Goal: Task Accomplishment & Management: Manage account settings

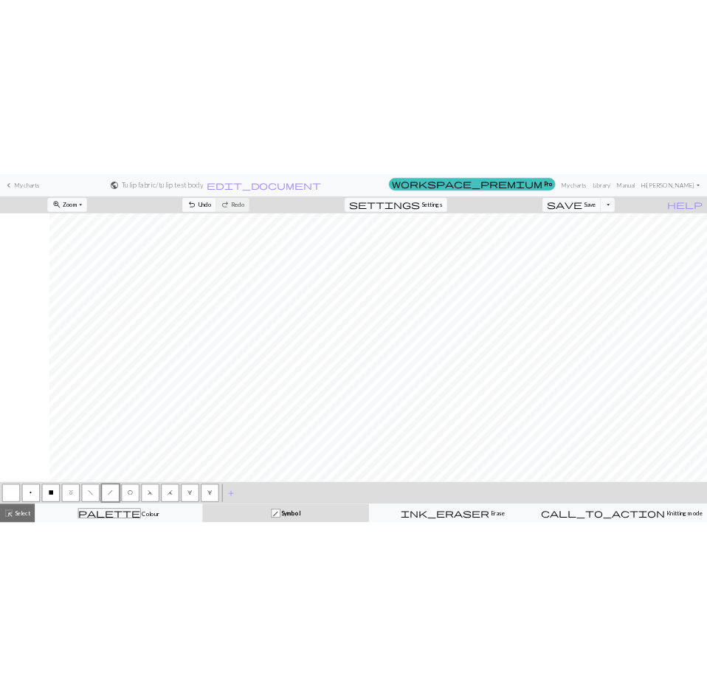
scroll to position [0, 225]
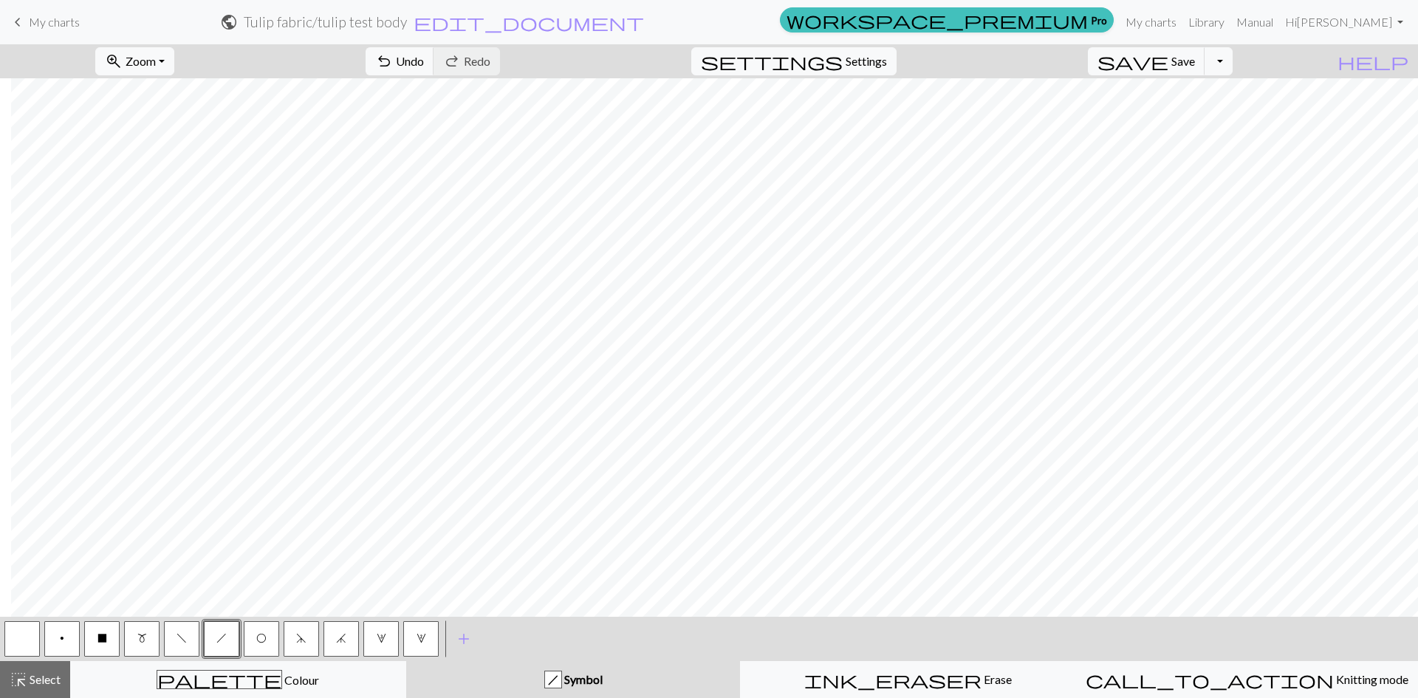
click at [188, 643] on button "f" at bounding box center [181, 638] width 35 height 35
click at [301, 645] on button "d" at bounding box center [301, 638] width 35 height 35
click at [50, 23] on span "My charts" at bounding box center [54, 22] width 51 height 14
click at [1195, 64] on span "Save" at bounding box center [1183, 61] width 24 height 14
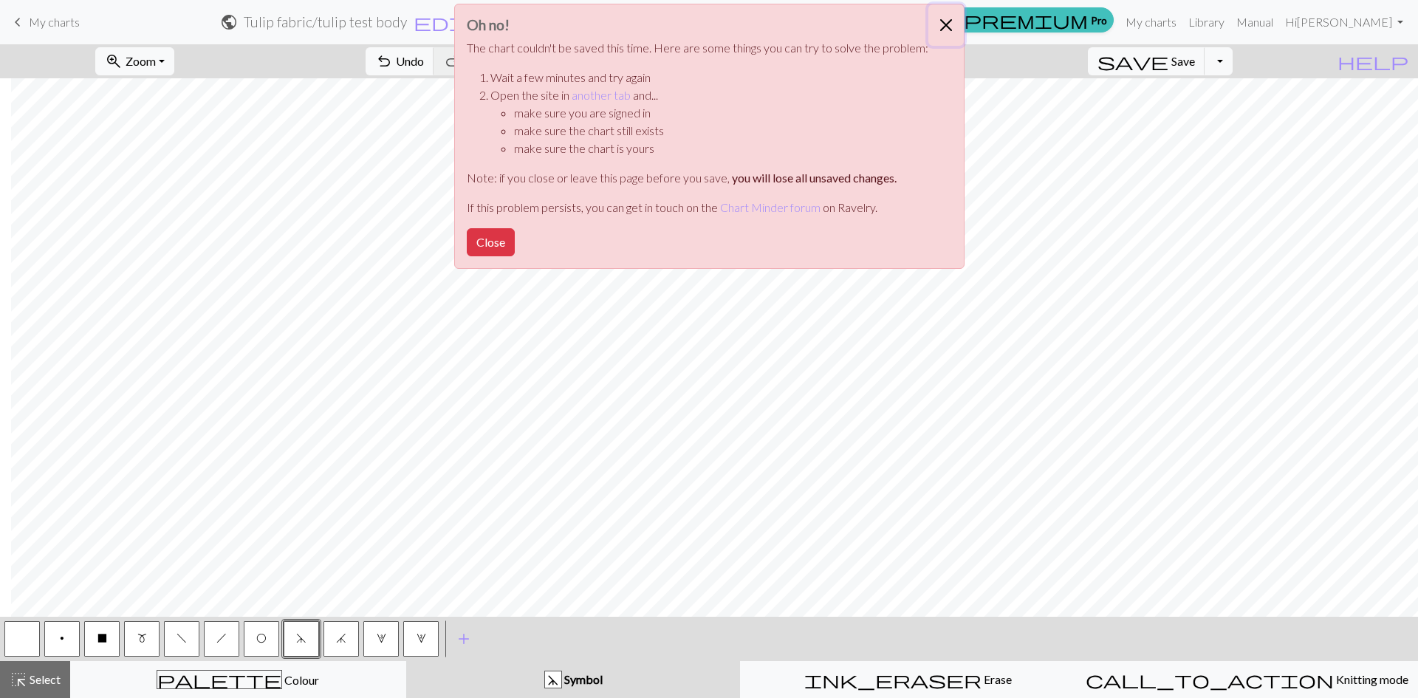
click at [937, 30] on button "Close" at bounding box center [945, 24] width 35 height 41
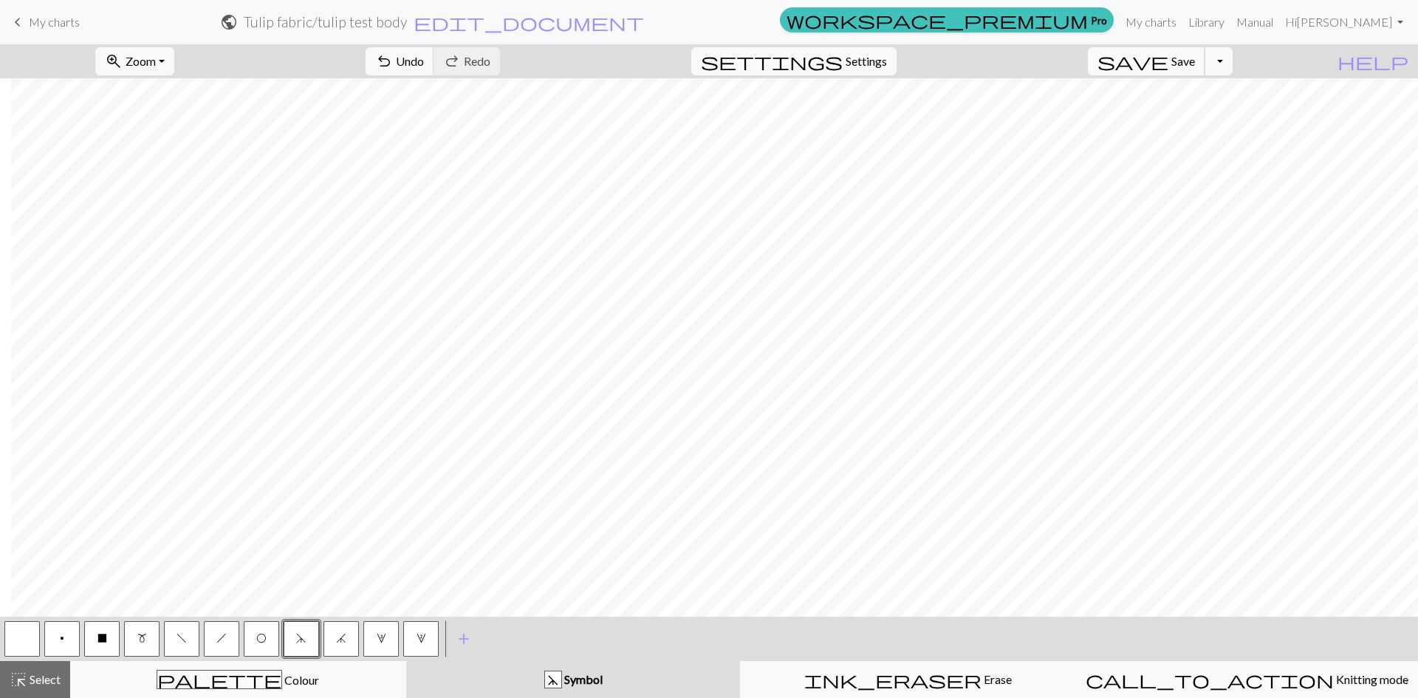
click at [1168, 66] on span "save" at bounding box center [1132, 61] width 71 height 21
click at [35, 20] on span "My charts" at bounding box center [54, 22] width 51 height 14
click at [346, 645] on button "j" at bounding box center [340, 638] width 35 height 35
drag, startPoint x: 213, startPoint y: 639, endPoint x: 278, endPoint y: 614, distance: 68.7
click at [214, 639] on button "h" at bounding box center [221, 638] width 35 height 35
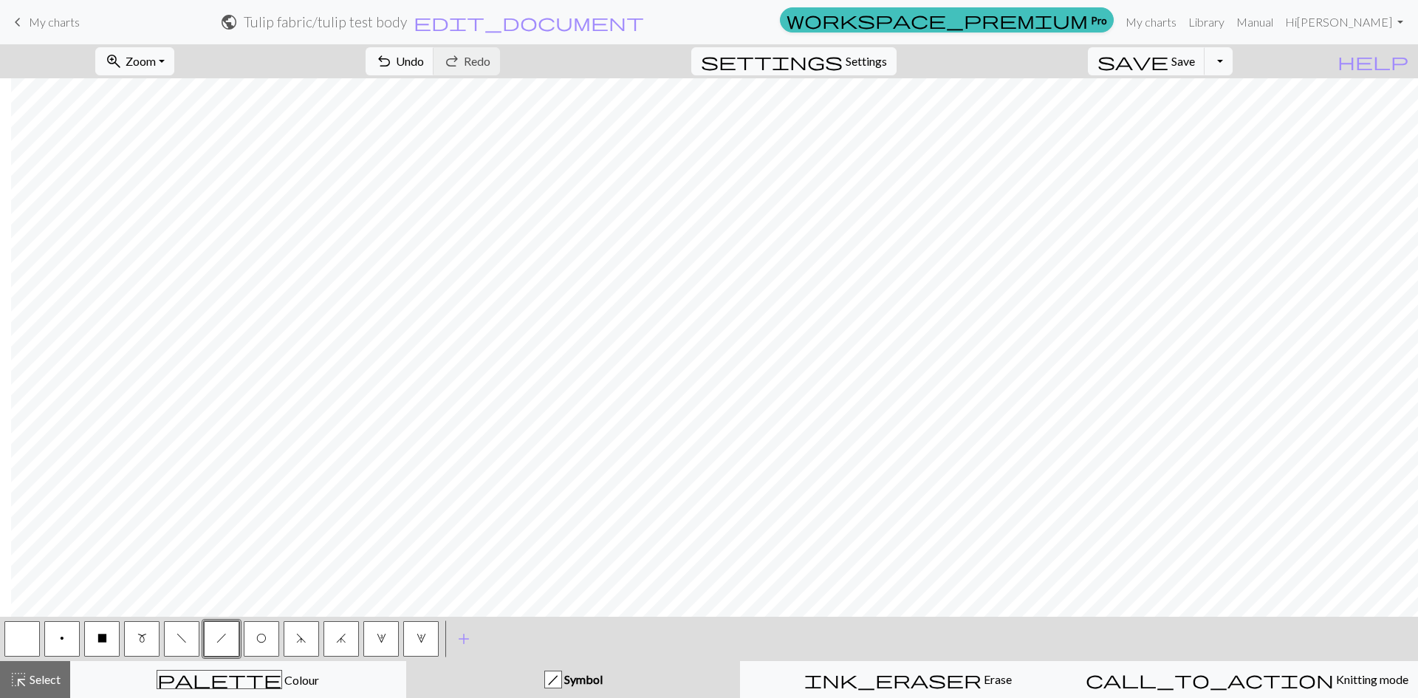
click at [301, 638] on span "d" at bounding box center [301, 638] width 10 height 12
click at [338, 637] on span "j" at bounding box center [341, 638] width 10 height 12
click at [226, 642] on span "h" at bounding box center [221, 638] width 10 height 12
click at [871, 62] on span "Settings" at bounding box center [866, 61] width 41 height 18
select select "aran"
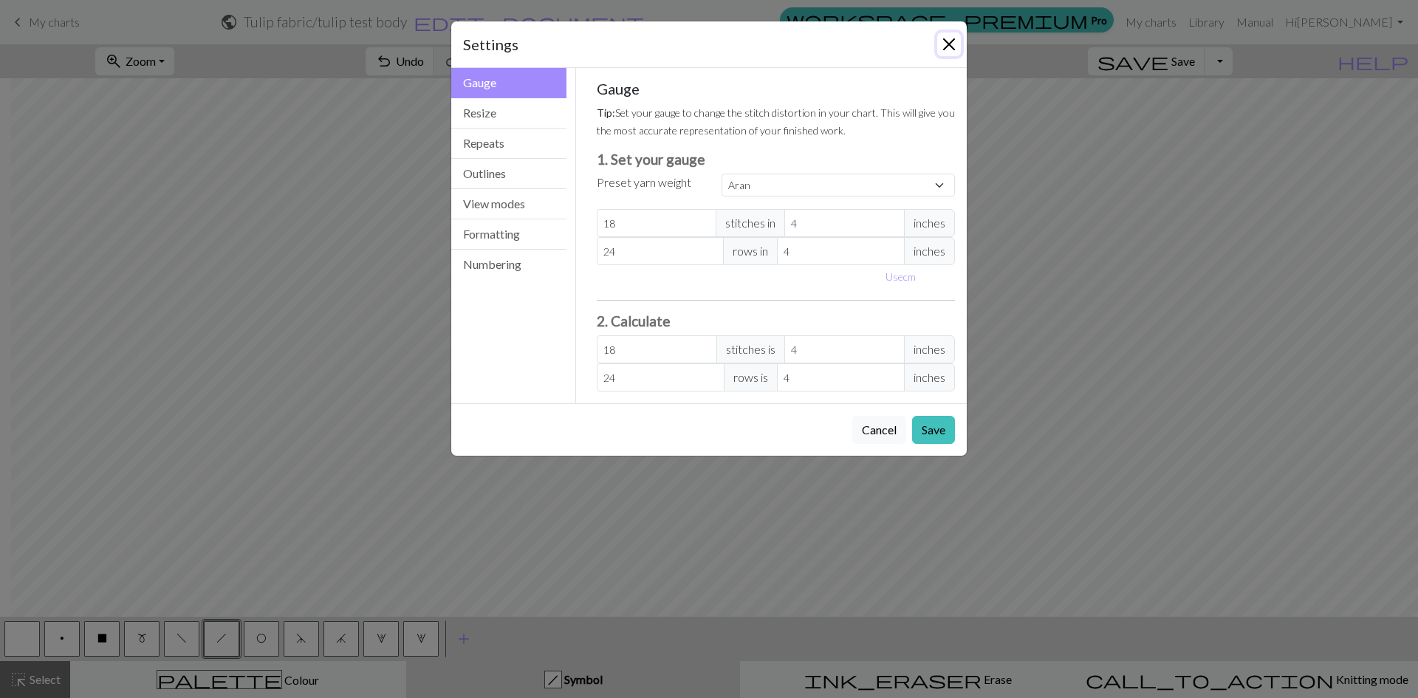
click at [960, 47] on button "Close" at bounding box center [949, 44] width 24 height 24
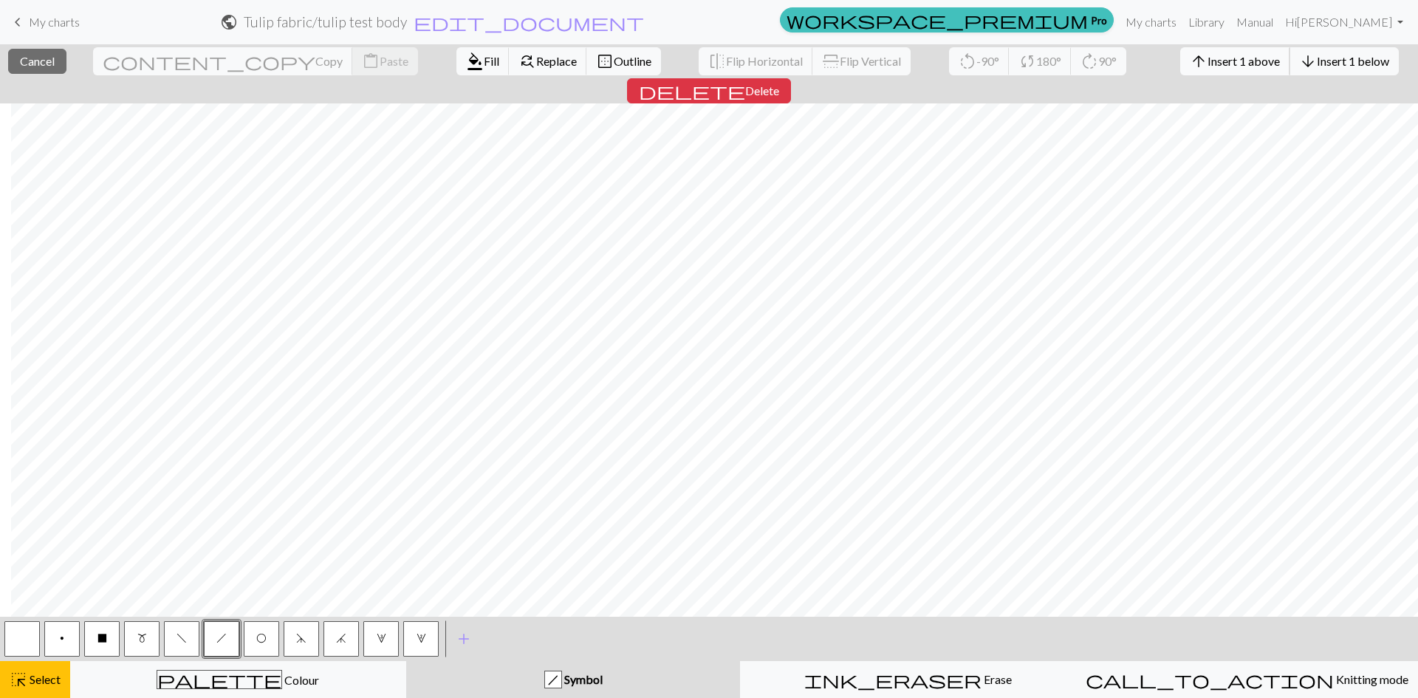
click at [1180, 69] on button "arrow_upward Insert 1 above" at bounding box center [1235, 61] width 110 height 28
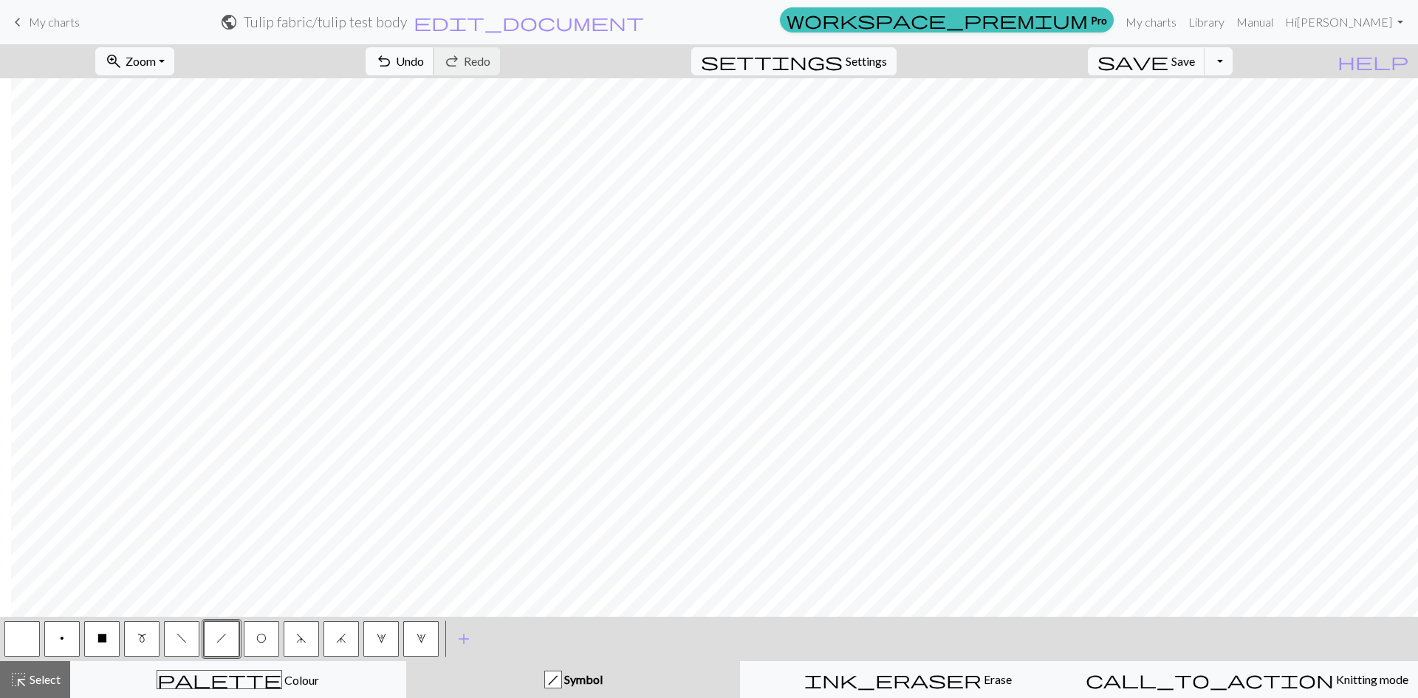
click at [424, 65] on span "Undo" at bounding box center [410, 61] width 28 height 14
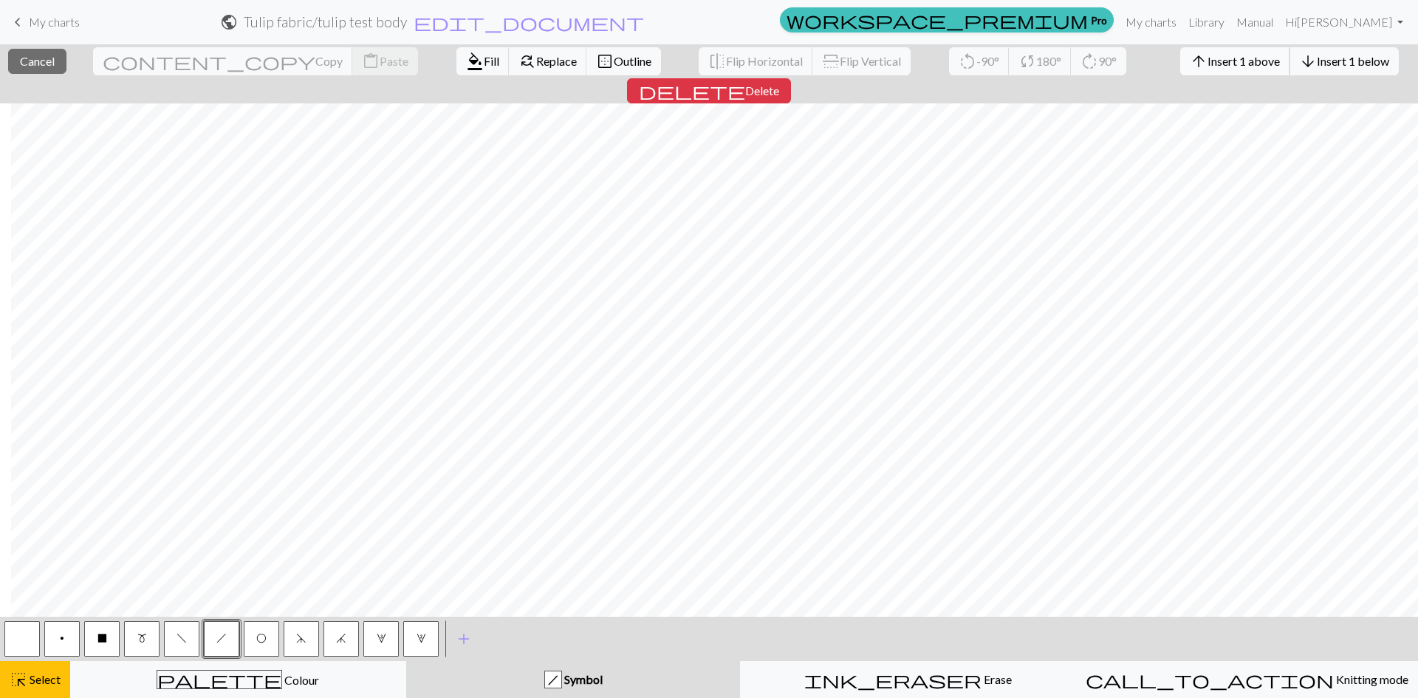
drag, startPoint x: 523, startPoint y: 74, endPoint x: 1131, endPoint y: 61, distance: 608.7
click at [1207, 61] on span "Insert 1 above" at bounding box center [1243, 61] width 72 height 14
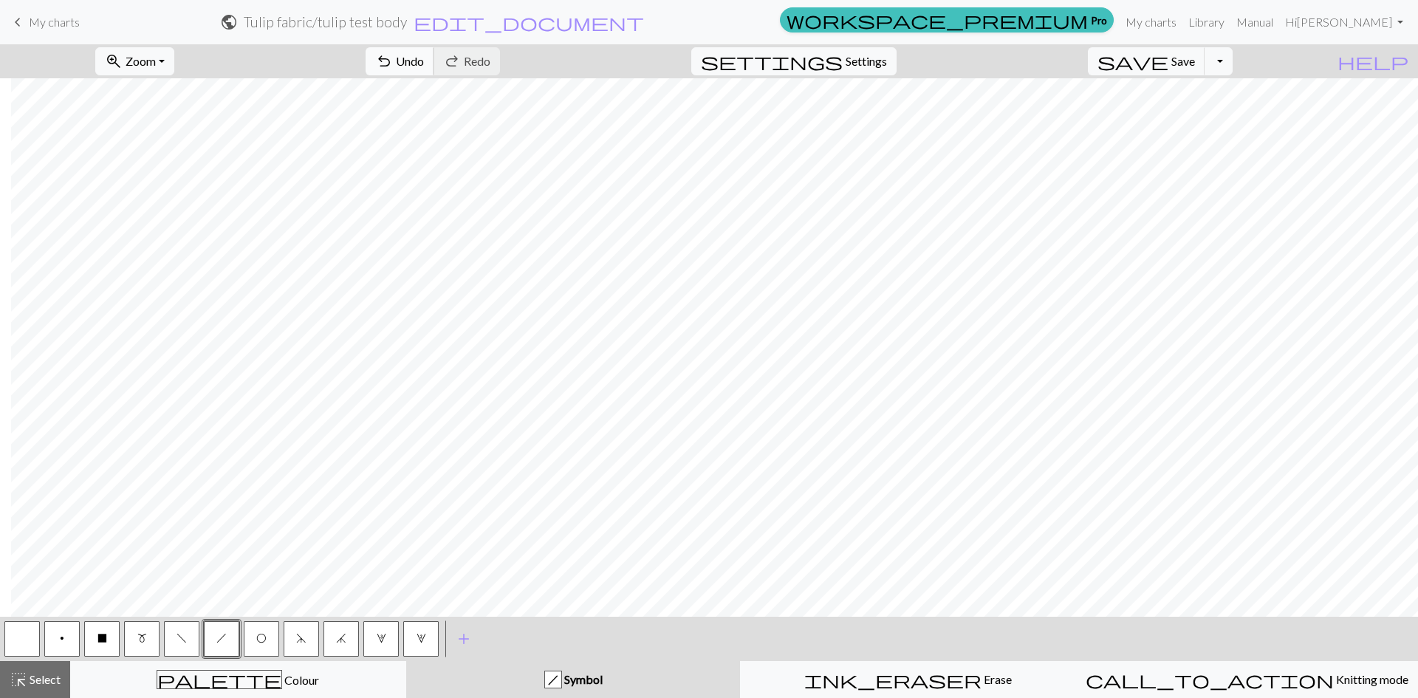
click at [393, 58] on span "undo" at bounding box center [384, 61] width 18 height 21
click at [187, 644] on button "f" at bounding box center [181, 638] width 35 height 35
click at [21, 642] on button "button" at bounding box center [21, 638] width 35 height 35
click at [303, 640] on span "d" at bounding box center [301, 638] width 10 height 12
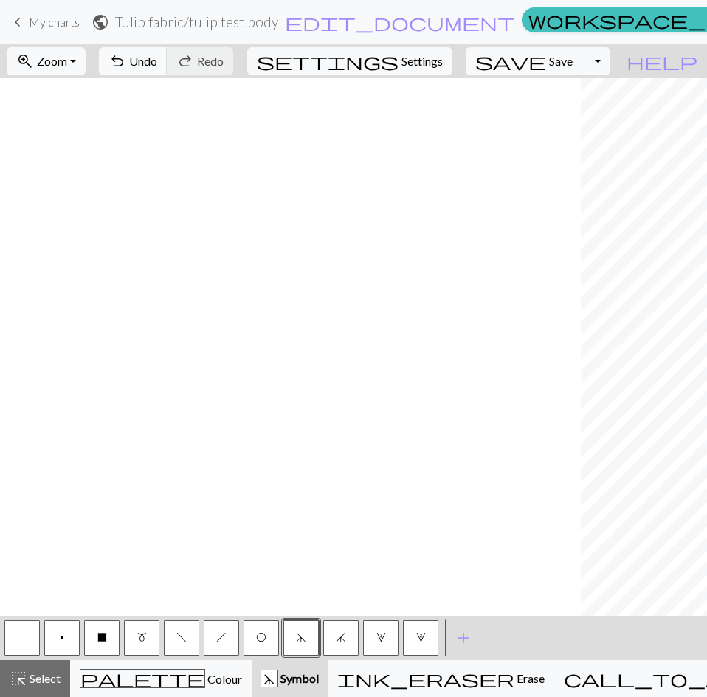
scroll to position [0, 936]
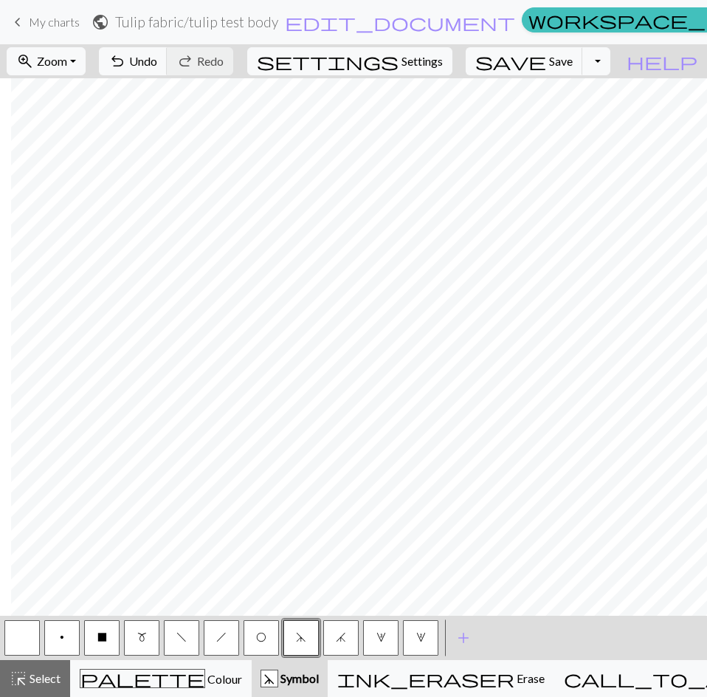
click at [335, 637] on button "j" at bounding box center [340, 637] width 35 height 35
click at [223, 640] on span "h" at bounding box center [221, 637] width 10 height 12
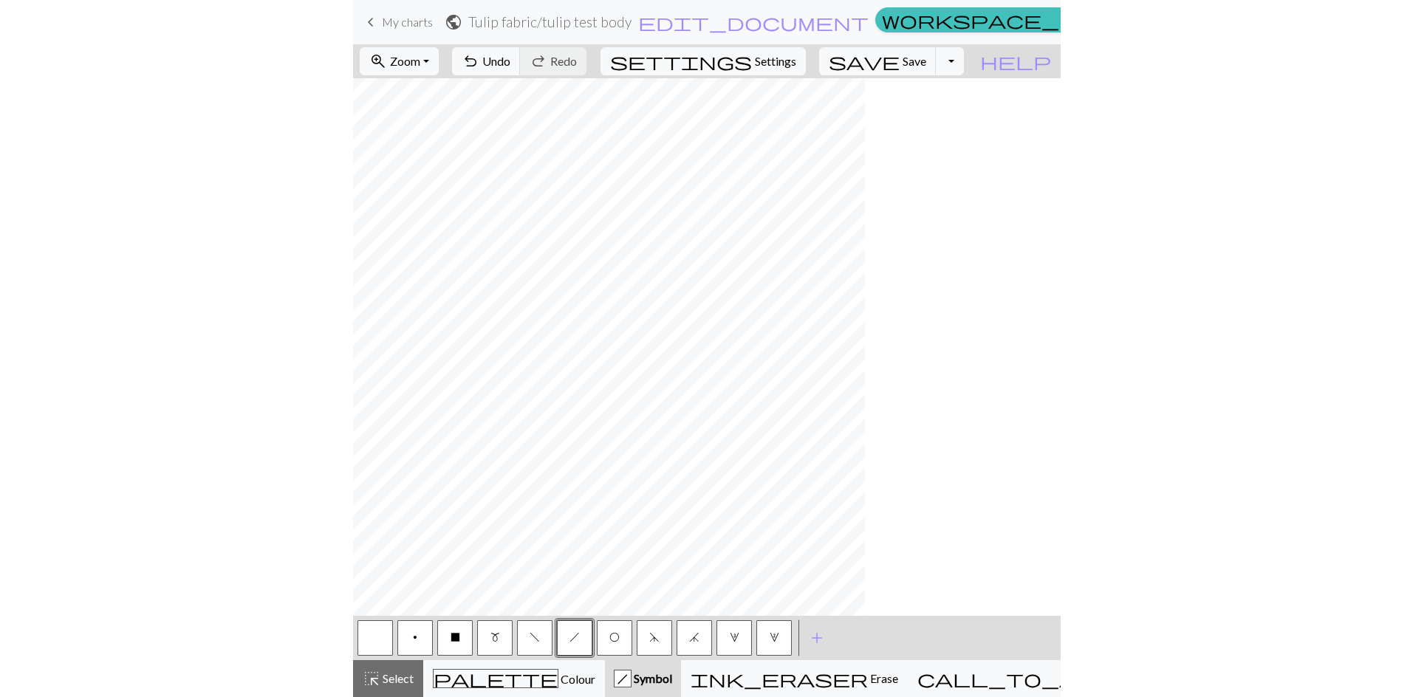
scroll to position [0, 0]
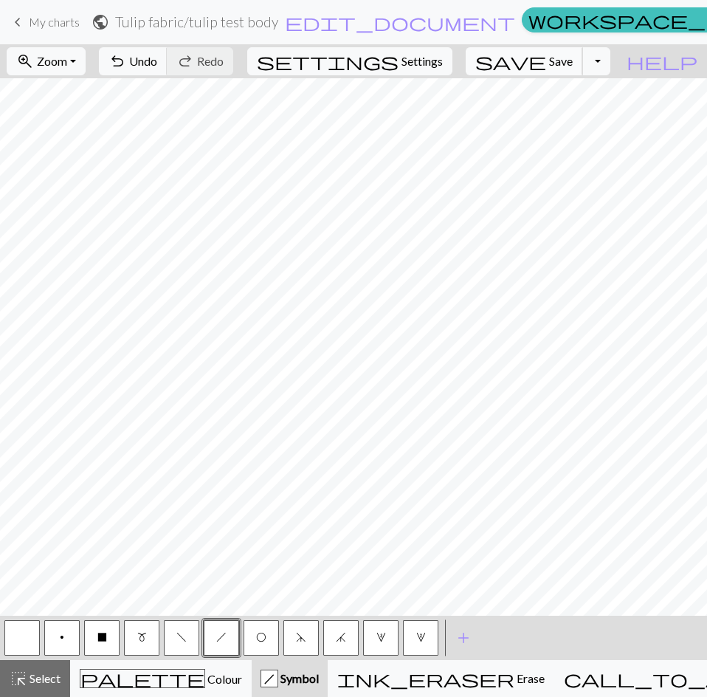
click at [573, 60] on span "Save" at bounding box center [561, 61] width 24 height 14
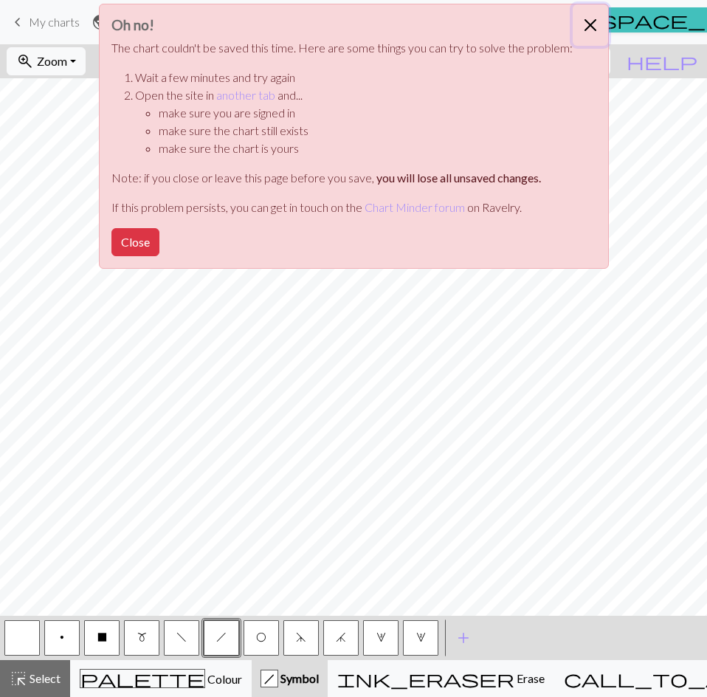
click at [593, 27] on button "Close" at bounding box center [590, 24] width 35 height 41
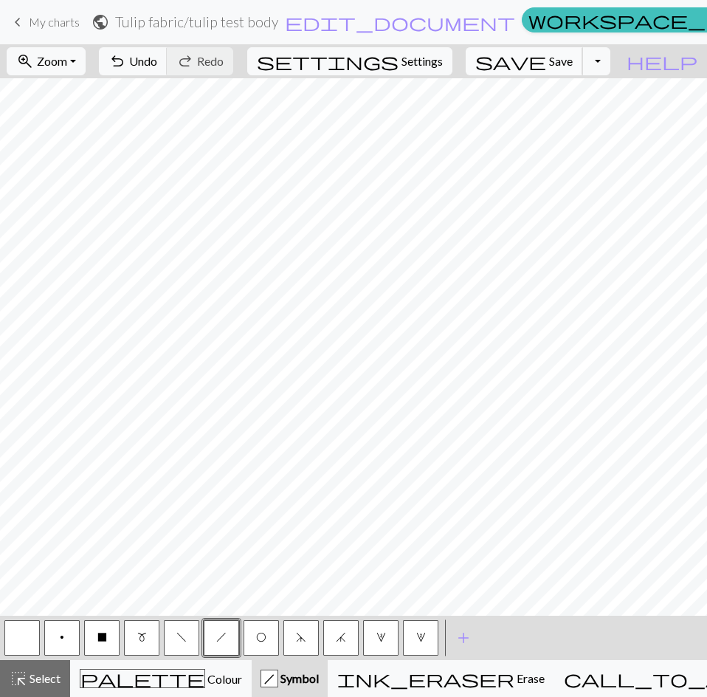
click at [571, 59] on button "save Save Save" at bounding box center [524, 61] width 117 height 28
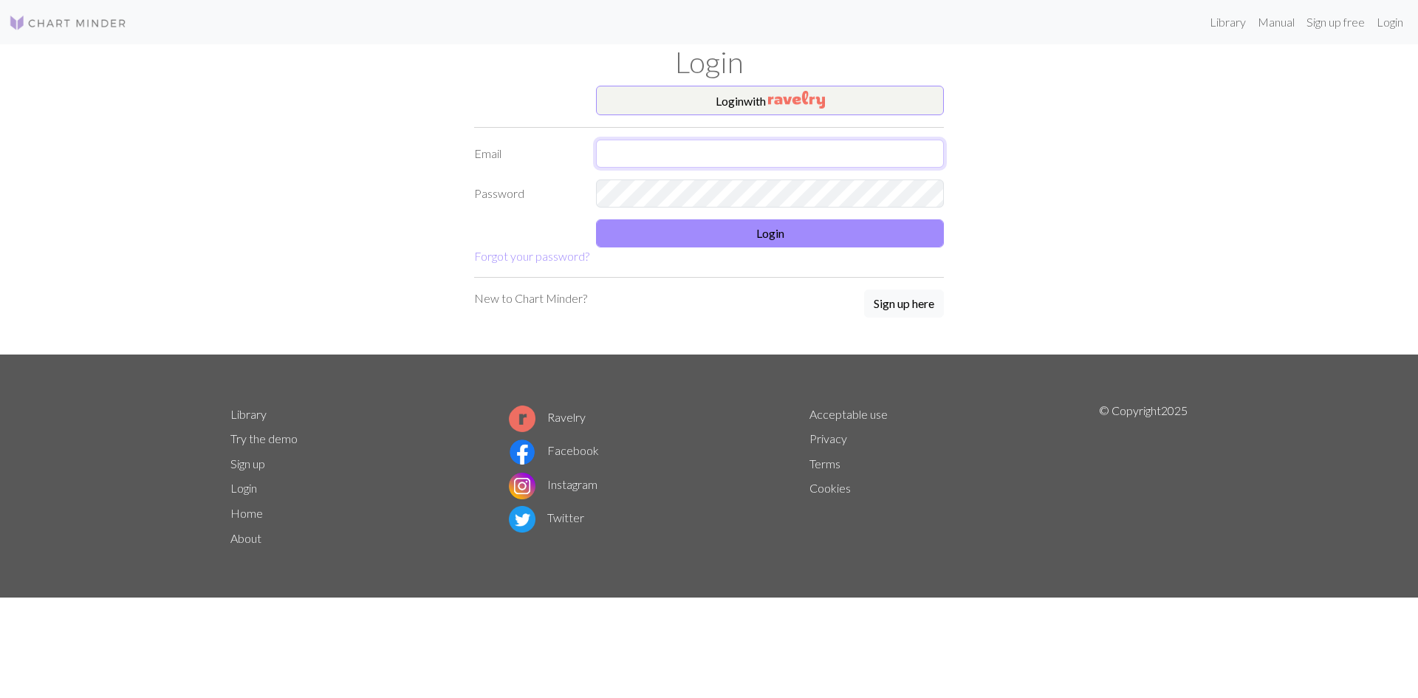
click at [674, 157] on input "text" at bounding box center [770, 154] width 348 height 28
type input "wendyc.design@gmail.com"
click at [719, 220] on button "Login" at bounding box center [770, 233] width 348 height 28
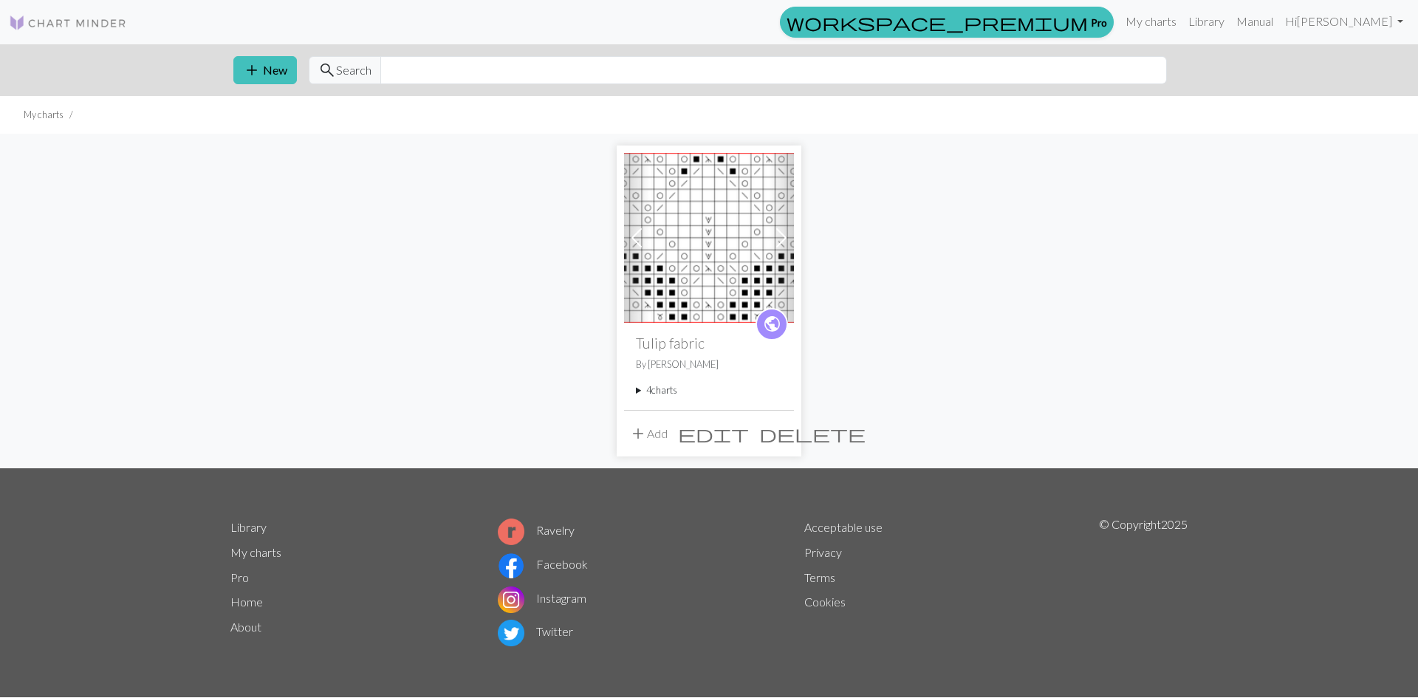
click at [658, 391] on summary "4 charts" at bounding box center [709, 390] width 146 height 14
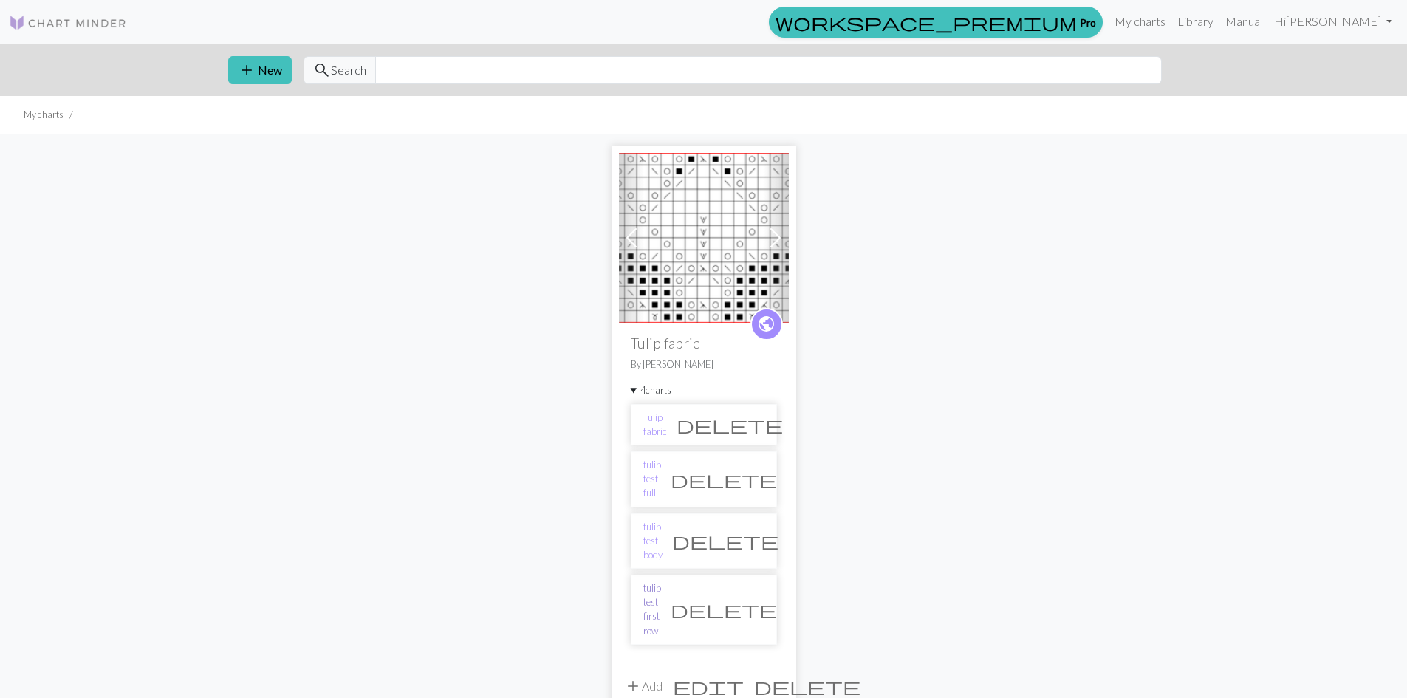
click at [661, 581] on link "tulip test first row" at bounding box center [652, 609] width 18 height 57
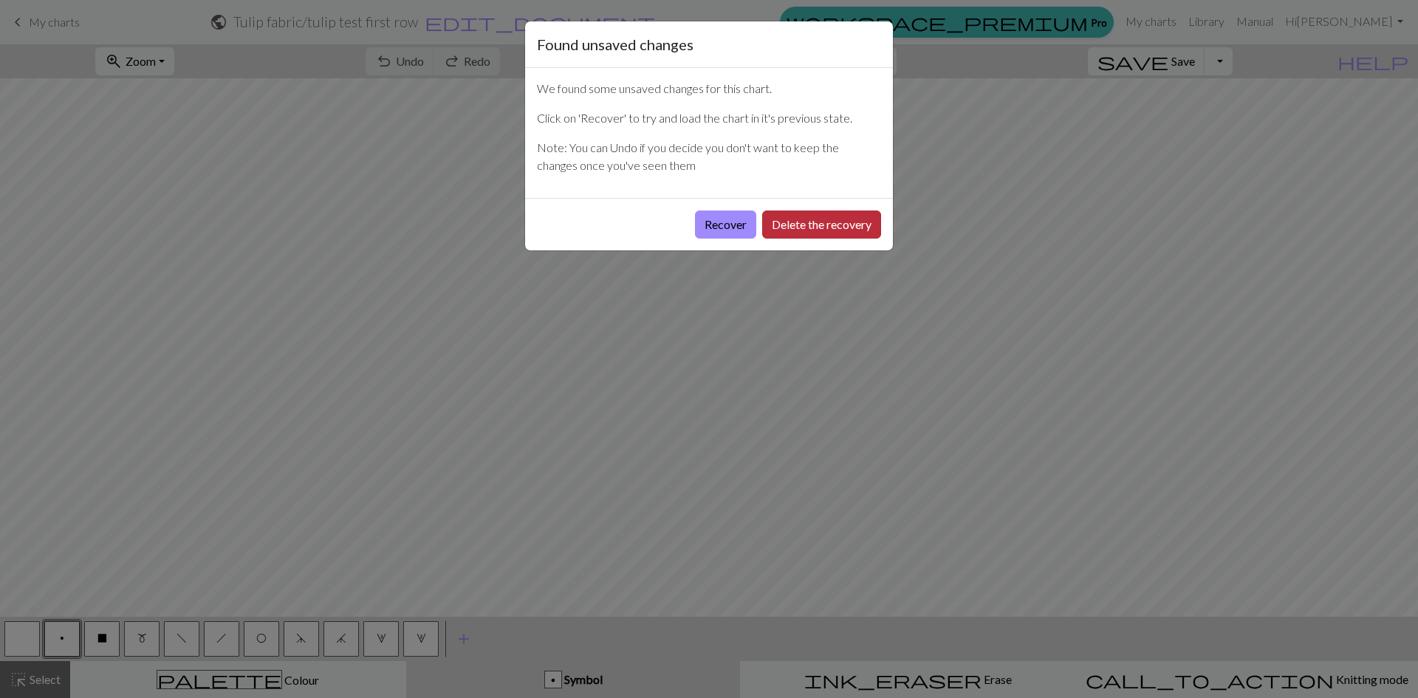
click at [794, 230] on button "Delete the recovery" at bounding box center [821, 224] width 119 height 28
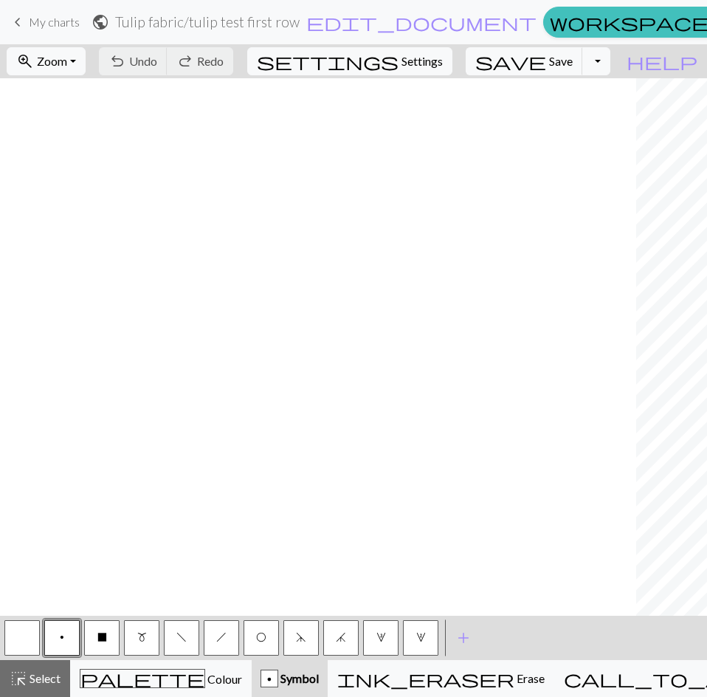
scroll to position [0, 936]
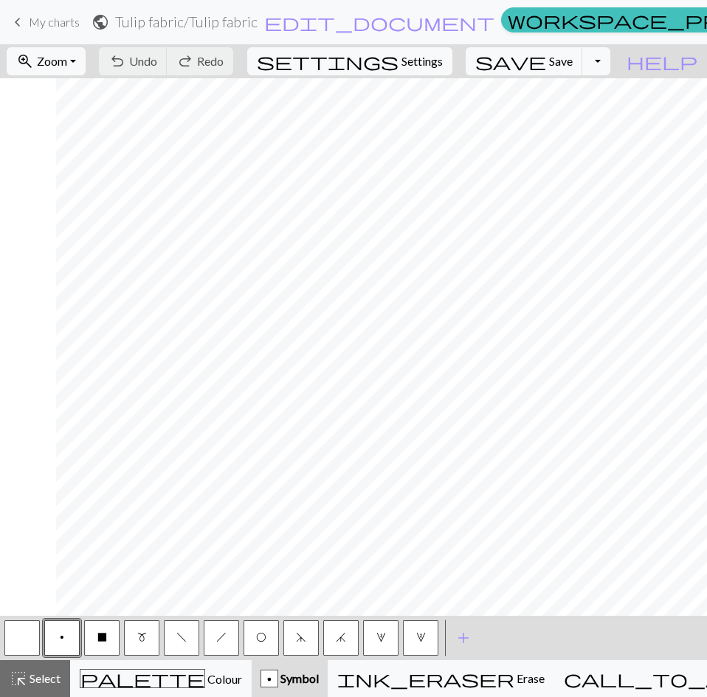
scroll to position [0, 936]
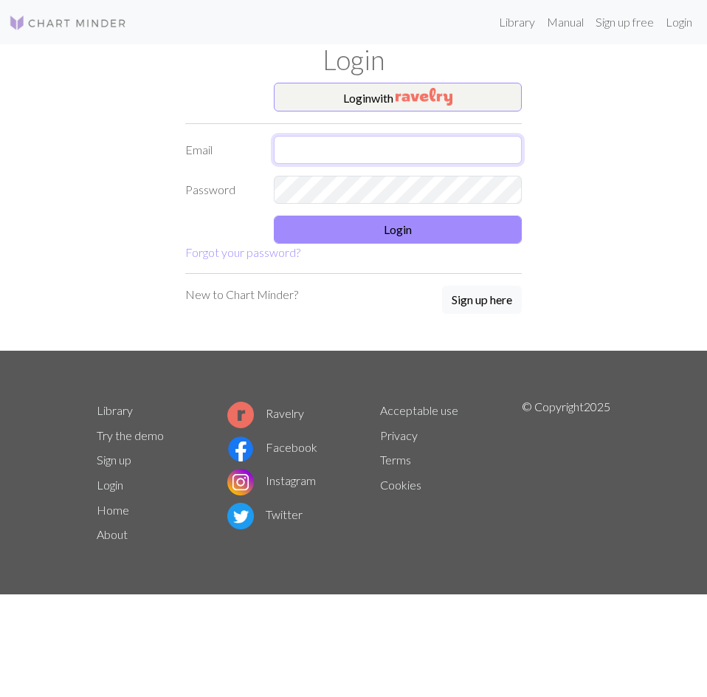
click at [289, 144] on input "text" at bounding box center [398, 150] width 248 height 28
type input "[DOMAIN_NAME][EMAIL_ADDRESS][DOMAIN_NAME]"
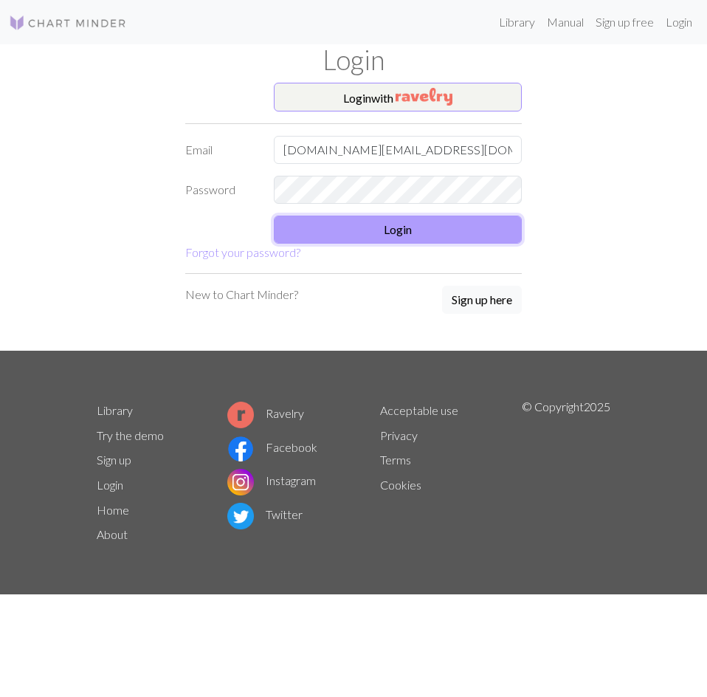
click at [391, 241] on button "Login" at bounding box center [398, 230] width 248 height 28
